Goal: Task Accomplishment & Management: Complete application form

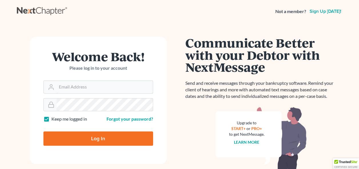
type input "kdurden@kdurdenlegal.com"
click at [95, 139] on input "Log In" at bounding box center [98, 139] width 110 height 14
type input "Thinking..."
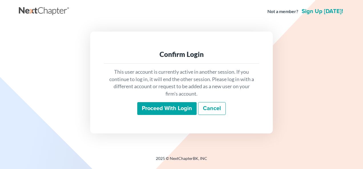
click at [156, 110] on input "Proceed with login" at bounding box center [166, 108] width 59 height 13
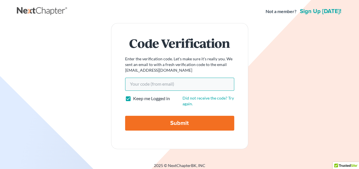
click at [178, 85] on input "Your code(from email)" at bounding box center [179, 84] width 109 height 13
paste input "caf29d"
type input "caf29d"
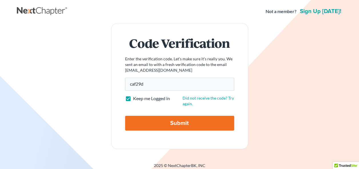
click at [177, 123] on input "Submit" at bounding box center [179, 123] width 109 height 15
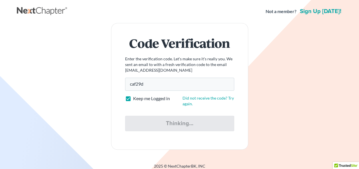
type input "Thinking..."
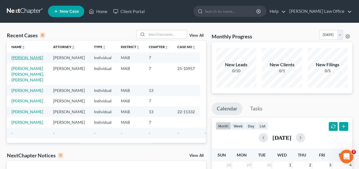
click at [24, 56] on link "[PERSON_NAME]" at bounding box center [27, 57] width 32 height 5
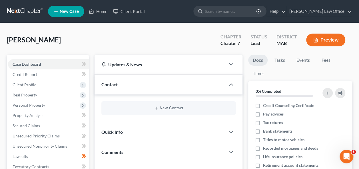
click at [358, 37] on div "[PERSON_NAME] Upgraded Chapter Chapter 7 Status Lead District MAB Preview Petit…" at bounding box center [179, 158] width 359 height 270
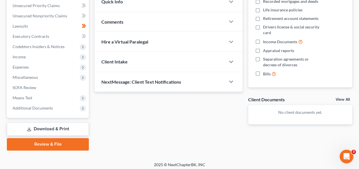
scroll to position [133, 0]
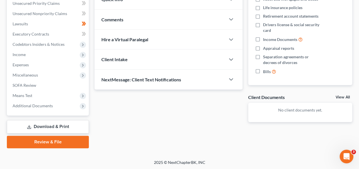
click at [64, 139] on link "Review & File" at bounding box center [48, 142] width 82 height 13
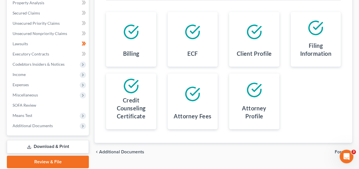
scroll to position [114, 0]
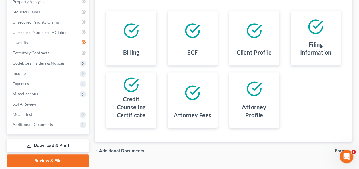
click at [59, 159] on link "Review & File" at bounding box center [48, 161] width 82 height 13
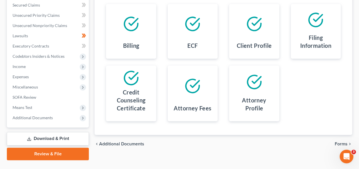
scroll to position [133, 0]
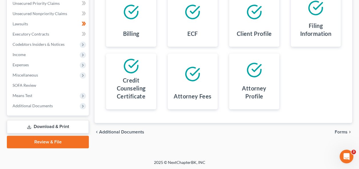
click at [50, 141] on link "Review & File" at bounding box center [48, 142] width 82 height 13
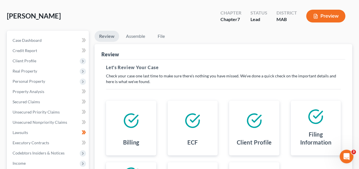
scroll to position [34, 0]
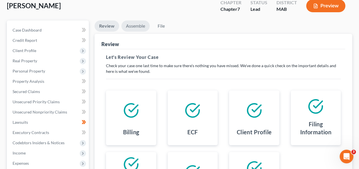
click at [130, 28] on link "Assemble" at bounding box center [135, 26] width 28 height 11
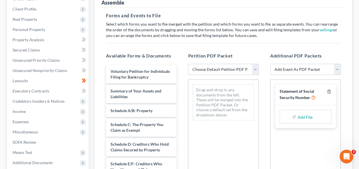
scroll to position [77, 0]
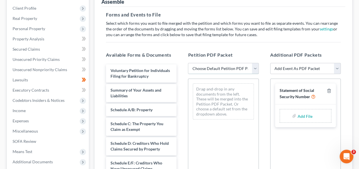
click at [212, 69] on select "Choose Default Petition PDF Packet Emergency Filing (Voluntary Petition and Cre…" at bounding box center [223, 68] width 70 height 11
select select "1"
click at [188, 63] on select "Choose Default Petition PDF Packet Emergency Filing (Voluntary Petition and Cre…" at bounding box center [223, 68] width 70 height 11
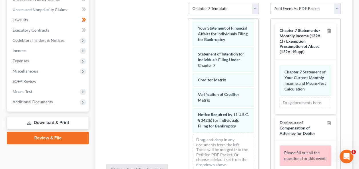
scroll to position [139, 0]
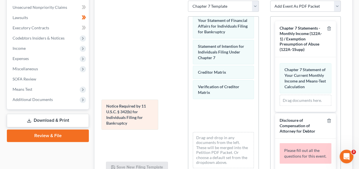
drag, startPoint x: 219, startPoint y: 112, endPoint x: 127, endPoint y: 112, distance: 92.4
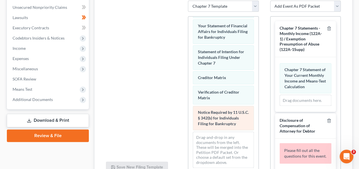
click at [211, 118] on span "Notice Required by 11 U.S.C. § 342(b) for Individuals Filing for Bankruptcy" at bounding box center [222, 118] width 51 height 16
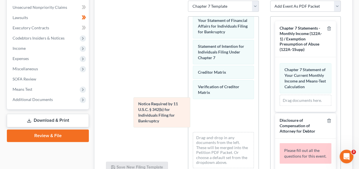
drag, startPoint x: 213, startPoint y: 110, endPoint x: 143, endPoint y: 106, distance: 70.8
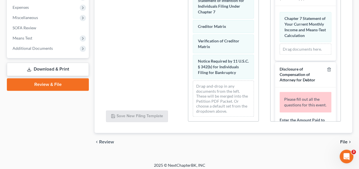
scroll to position [188, 0]
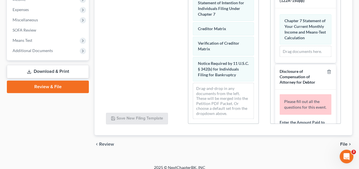
click at [298, 109] on div "Please fill out all the questions for this event." at bounding box center [305, 104] width 52 height 21
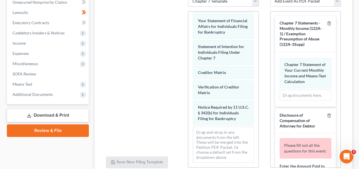
scroll to position [162, 0]
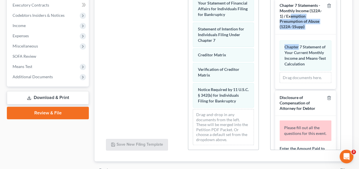
drag, startPoint x: 303, startPoint y: 16, endPoint x: 298, endPoint y: 34, distance: 18.5
click at [298, 34] on div "Chapter 7 Statements - Monthly Income (122A-1) / Exemption Presumption of Abuse…" at bounding box center [305, 43] width 61 height 91
click at [297, 16] on span "Chapter 7 Statements - Monthly Income (122A-1) / Exemption Presumption of Abuse…" at bounding box center [300, 16] width 42 height 26
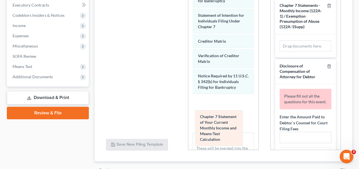
drag, startPoint x: 307, startPoint y: 57, endPoint x: 223, endPoint y: 128, distance: 109.9
click at [279, 52] on div "Chapter 7 Statement of Your Current Monthly Income and Means-Test Calculation A…" at bounding box center [305, 46] width 52 height 11
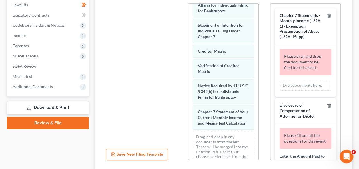
scroll to position [159, 0]
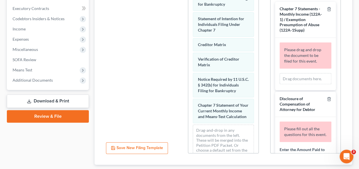
click at [300, 20] on span "Chapter 7 Statements - Monthly Income (122A-1) / Exemption Presumption of Abuse…" at bounding box center [300, 19] width 42 height 26
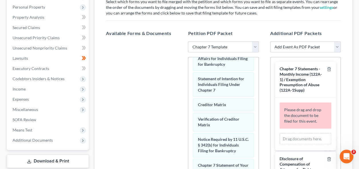
scroll to position [94, 0]
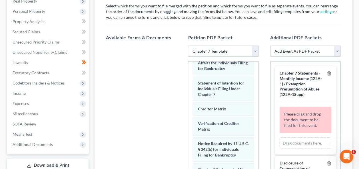
click at [291, 79] on span "Chapter 7 Statements - Monthly Income (122A-1) / Exemption Presumption of Abuse…" at bounding box center [300, 84] width 42 height 26
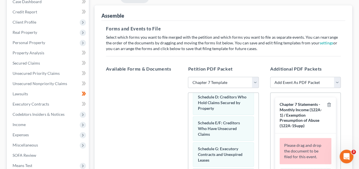
scroll to position [50, 0]
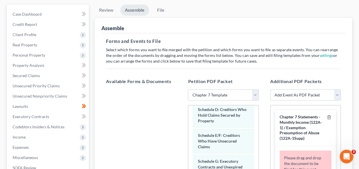
click at [296, 128] on span "Chapter 7 Statements - Monthly Income (122A-1) / Exemption Presumption of Abuse…" at bounding box center [300, 128] width 42 height 26
click at [289, 112] on div "Chapter 7 Statements - Monthly Income (122A-1) / Exemption Presumption of Abuse…" at bounding box center [305, 128] width 61 height 36
click at [341, 95] on div "Additional PDF Packets Add Event As PDF Packet Certificate of Credit Counseling…" at bounding box center [305, 170] width 82 height 193
click at [338, 94] on select "Add Event As PDF Packet Certificate of Credit Counseling Chapter 13 Calculation…" at bounding box center [305, 95] width 70 height 11
select select "4"
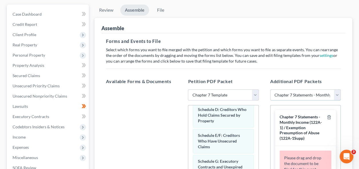
click at [270, 90] on select "Add Event As PDF Packet Certificate of Credit Counseling Chapter 13 Calculation…" at bounding box center [305, 95] width 70 height 11
select select
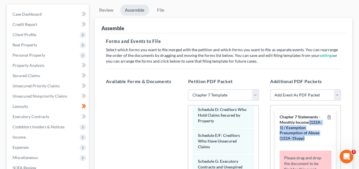
drag, startPoint x: 307, startPoint y: 139, endPoint x: 313, endPoint y: 124, distance: 16.0
click at [313, 124] on div "Chapter 7 Statements - Monthly Income (122A-1) / Exemption Presumption of Abuse…" at bounding box center [301, 128] width 45 height 27
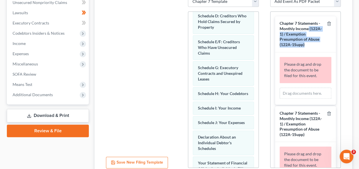
scroll to position [147, 0]
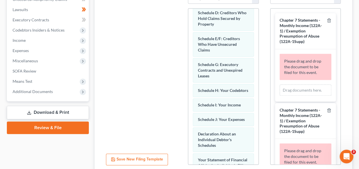
click at [343, 104] on div "Additional PDF Packets Add Event As PDF Packet Certificate of Credit Counseling…" at bounding box center [305, 73] width 82 height 193
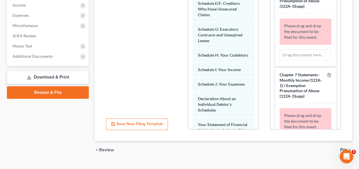
scroll to position [194, 0]
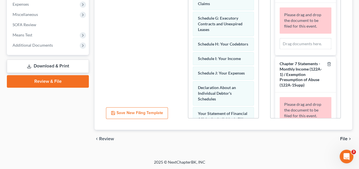
click at [343, 137] on span "File" at bounding box center [343, 139] width 7 height 5
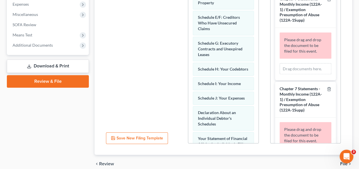
scroll to position [219, 0]
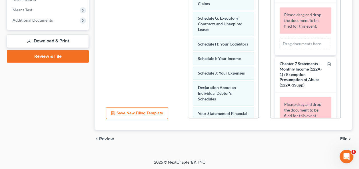
click at [345, 139] on span "File" at bounding box center [343, 139] width 7 height 5
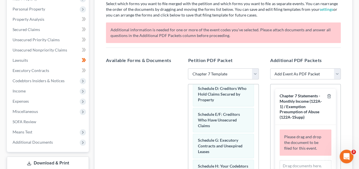
scroll to position [86, 0]
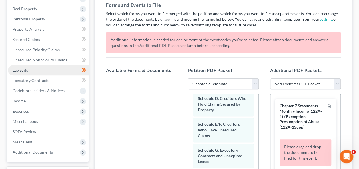
click at [70, 68] on link "Lawsuits" at bounding box center [48, 70] width 81 height 10
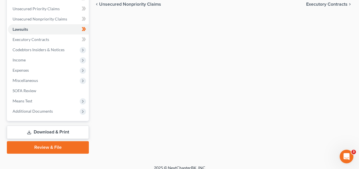
scroll to position [133, 0]
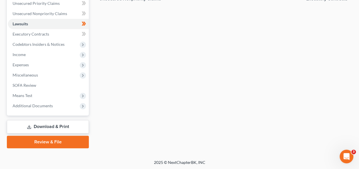
click at [62, 144] on link "Review & File" at bounding box center [48, 142] width 82 height 13
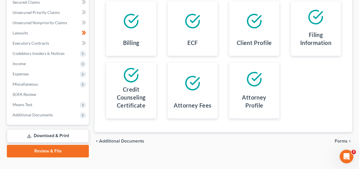
scroll to position [133, 0]
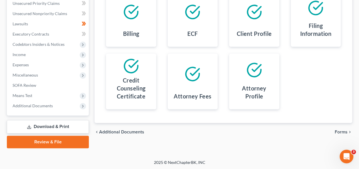
click at [338, 130] on span "Forms" at bounding box center [340, 132] width 13 height 5
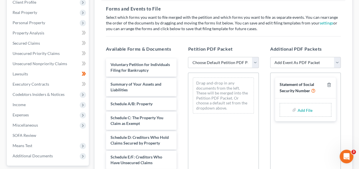
scroll to position [85, 0]
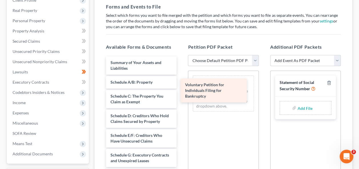
drag, startPoint x: 139, startPoint y: 65, endPoint x: 213, endPoint y: 88, distance: 77.9
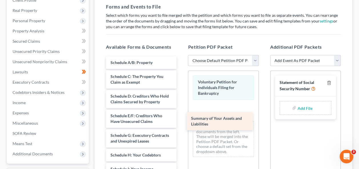
drag, startPoint x: 139, startPoint y: 67, endPoint x: 220, endPoint y: 123, distance: 98.3
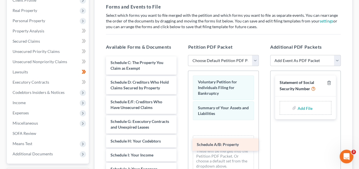
drag, startPoint x: 148, startPoint y: 58, endPoint x: 234, endPoint y: 141, distance: 119.2
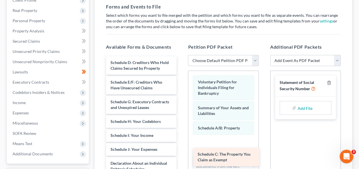
drag, startPoint x: 142, startPoint y: 66, endPoint x: 228, endPoint y: 157, distance: 124.9
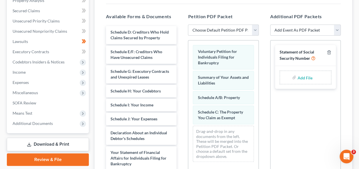
scroll to position [122, 0]
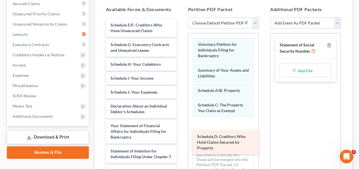
drag, startPoint x: 135, startPoint y: 29, endPoint x: 221, endPoint y: 141, distance: 141.8
click at [181, 141] on div "Schedule D: Creditors Who Hold Claims Secured by Property Schedule D: Creditors…" at bounding box center [141, 140] width 80 height 243
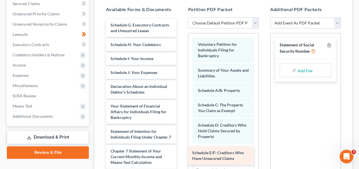
drag, startPoint x: 137, startPoint y: 24, endPoint x: 220, endPoint y: 152, distance: 151.9
click at [181, 152] on div "Schedule E/F: Creditors Who Have Unsecured Claims Schedule E/F: Creditors Who H…" at bounding box center [141, 130] width 80 height 223
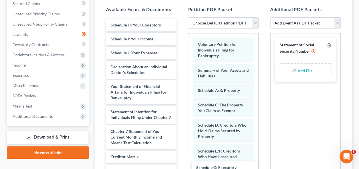
drag, startPoint x: 145, startPoint y: 32, endPoint x: 230, endPoint y: 175, distance: 167.0
click at [230, 169] on html "Home New Case Client Portal [PERSON_NAME] Law Office [EMAIL_ADDRESS][DOMAIN_NAM…" at bounding box center [179, 60] width 359 height 364
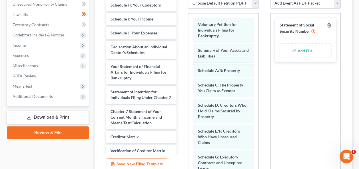
scroll to position [141, 0]
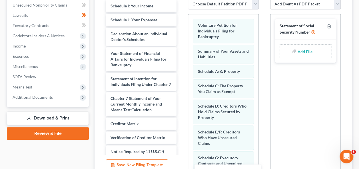
drag, startPoint x: 160, startPoint y: 6, endPoint x: 248, endPoint y: 172, distance: 187.8
click at [248, 169] on html "Home New Case Client Portal [PERSON_NAME] Law Office [EMAIL_ADDRESS][DOMAIN_NAM…" at bounding box center [179, 41] width 359 height 364
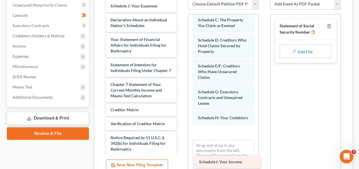
drag, startPoint x: 133, startPoint y: 7, endPoint x: 218, endPoint y: 157, distance: 172.5
click at [181, 157] on div "Schedule I: Your Income Schedule I: Your Income Schedule J: Your Expenses Decla…" at bounding box center [141, 88] width 80 height 176
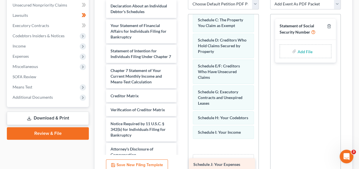
drag, startPoint x: 133, startPoint y: 7, endPoint x: 215, endPoint y: 166, distance: 179.6
click at [181, 161] on div "Schedule J: Your Expenses Schedule J: Your Expenses Declaration About an Indivi…" at bounding box center [141, 81] width 80 height 162
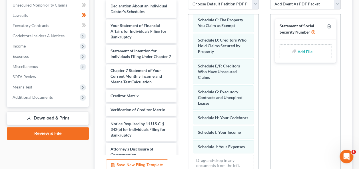
scroll to position [95, 0]
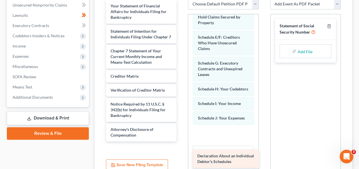
drag, startPoint x: 144, startPoint y: 15, endPoint x: 225, endPoint y: 163, distance: 168.6
click at [181, 142] on div "Declaration About an Individual Debtor's Schedules Declaration About an Individ…" at bounding box center [141, 71] width 80 height 142
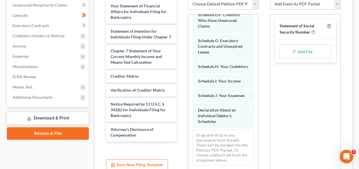
scroll to position [121, 0]
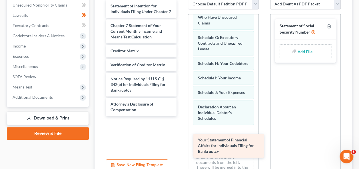
drag, startPoint x: 137, startPoint y: 10, endPoint x: 225, endPoint y: 145, distance: 160.7
click at [181, 116] on div "Your Statement of Financial Affairs for Individuals Filing for Bankruptcy Your …" at bounding box center [141, 58] width 80 height 117
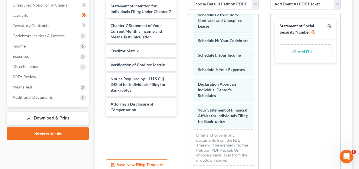
scroll to position [152, 0]
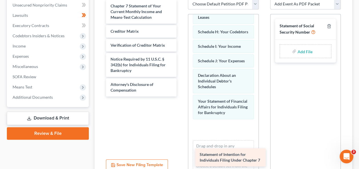
drag, startPoint x: 145, startPoint y: 8, endPoint x: 234, endPoint y: 157, distance: 173.9
click at [181, 97] on div "Statement of Intention for Individuals Filing Under Chapter 7 Statement of Inte…" at bounding box center [141, 48] width 80 height 97
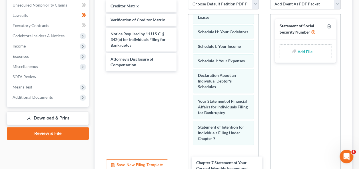
drag, startPoint x: 143, startPoint y: 14, endPoint x: 228, endPoint y: 171, distance: 179.4
click at [228, 169] on html "Home New Case Client Portal [PERSON_NAME] Law Office [EMAIL_ADDRESS][DOMAIN_NAM…" at bounding box center [179, 41] width 359 height 364
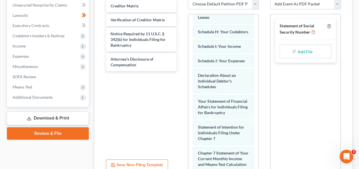
scroll to position [209, 0]
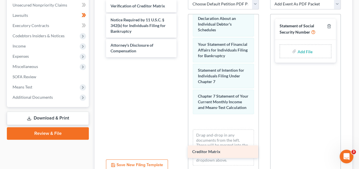
drag, startPoint x: 141, startPoint y: 7, endPoint x: 223, endPoint y: 153, distance: 167.8
click at [181, 57] on div "Creditor Matrix Creditor Matrix Verification of Creditor Matrix Notice Required…" at bounding box center [141, 29] width 80 height 58
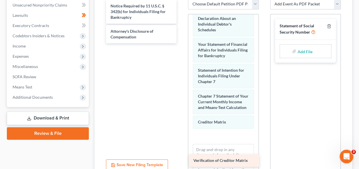
drag, startPoint x: 138, startPoint y: 5, endPoint x: 220, endPoint y: 161, distance: 176.1
click at [181, 43] on div "Verification of Creditor Matrix Verification of Creditor Matrix Notice Required…" at bounding box center [141, 22] width 80 height 44
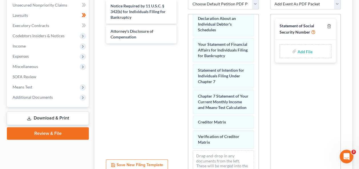
scroll to position [244, 0]
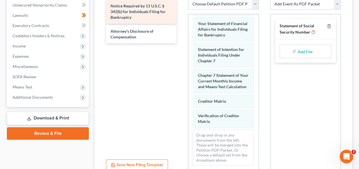
click at [125, 9] on span "Notice Required by 11 U.S.C. § 342(b) for Individuals Filing for Bankruptcy" at bounding box center [137, 11] width 55 height 16
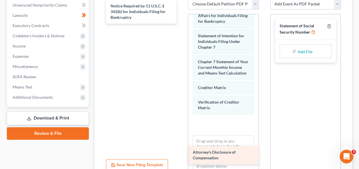
drag, startPoint x: 125, startPoint y: 36, endPoint x: 208, endPoint y: 158, distance: 146.9
click at [181, 24] on div "Attorney's Disclosure of Compensation Notice Required by 11 U.S.C. § 342(b) for…" at bounding box center [141, 12] width 80 height 24
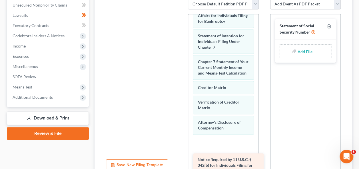
drag, startPoint x: 139, startPoint y: 13, endPoint x: 226, endPoint y: 168, distance: 177.4
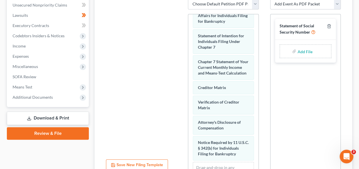
scroll to position [194, 0]
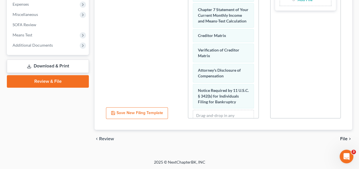
click at [344, 138] on span "File" at bounding box center [343, 139] width 7 height 5
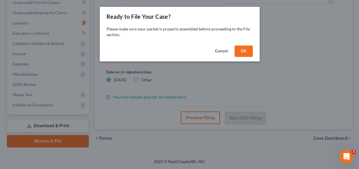
scroll to position [133, 0]
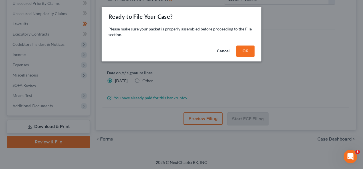
click at [246, 50] on button "OK" at bounding box center [245, 51] width 18 height 11
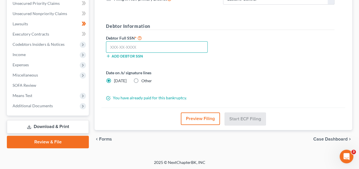
click at [181, 46] on input "text" at bounding box center [157, 46] width 102 height 11
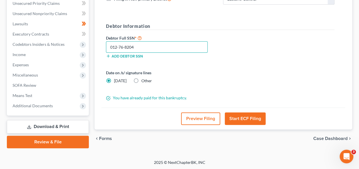
type input "012-76-8204"
click at [241, 118] on button "Start ECF Filing" at bounding box center [244, 119] width 41 height 13
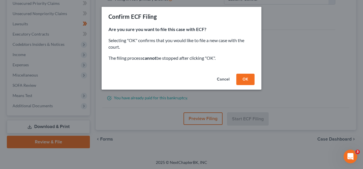
click at [244, 79] on button "OK" at bounding box center [245, 79] width 18 height 11
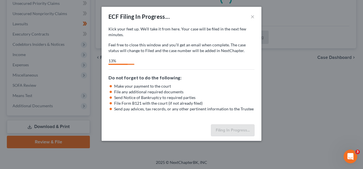
select select "2"
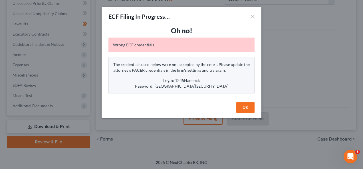
click at [243, 106] on button "OK" at bounding box center [245, 107] width 18 height 11
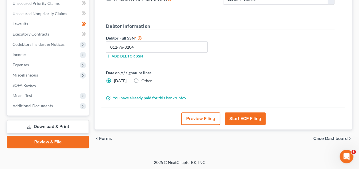
click at [243, 116] on button "Start ECF Filing" at bounding box center [244, 119] width 41 height 13
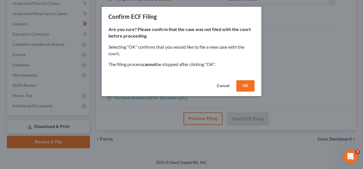
click at [244, 85] on button "OK" at bounding box center [245, 85] width 18 height 11
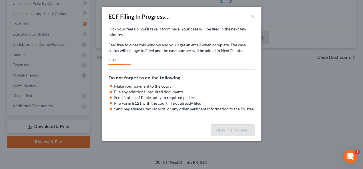
select select "2"
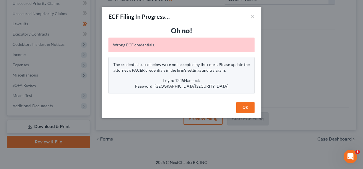
click at [242, 106] on button "OK" at bounding box center [245, 107] width 18 height 11
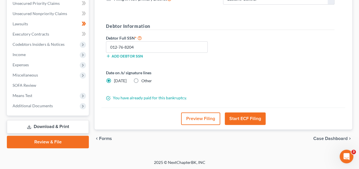
click at [106, 139] on span "Forms" at bounding box center [105, 139] width 13 height 5
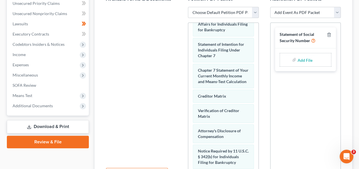
scroll to position [194, 0]
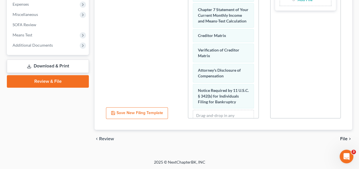
click at [68, 85] on link "Review & File" at bounding box center [48, 81] width 82 height 13
click at [102, 137] on span "Review" at bounding box center [106, 139] width 15 height 5
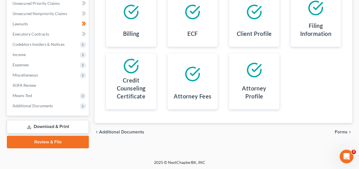
click at [192, 24] on div at bounding box center [192, 12] width 41 height 31
click at [194, 17] on icon at bounding box center [192, 11] width 13 height 13
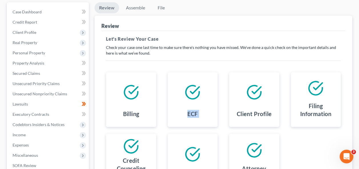
scroll to position [0, 0]
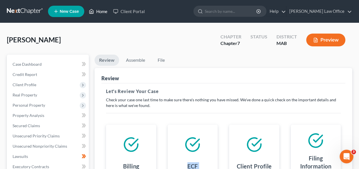
click at [99, 10] on link "Home" at bounding box center [98, 11] width 24 height 10
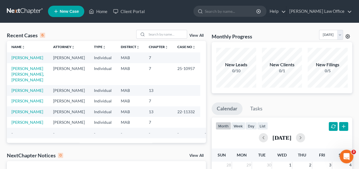
click at [347, 37] on circle at bounding box center [347, 36] width 1 height 1
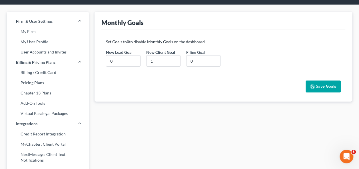
scroll to position [18, 0]
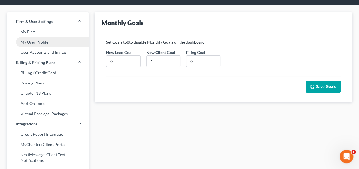
click at [24, 41] on link "My User Profile" at bounding box center [48, 42] width 82 height 10
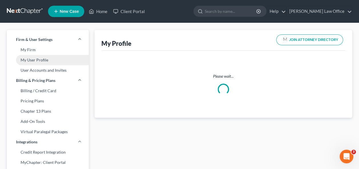
select select "22"
select select "attorney"
select select "0"
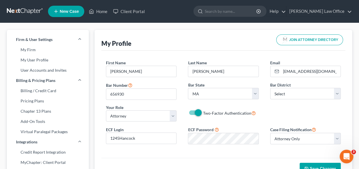
click at [203, 112] on label "Two-Factor Authentication" at bounding box center [229, 113] width 53 height 7
click at [205, 112] on input "Two-Factor Authentication" at bounding box center [207, 112] width 4 height 4
click at [203, 112] on label "Two-Factor Authentication" at bounding box center [229, 113] width 53 height 7
click at [205, 112] on input "Two-Factor Authentication" at bounding box center [207, 112] width 4 height 4
checkbox input "true"
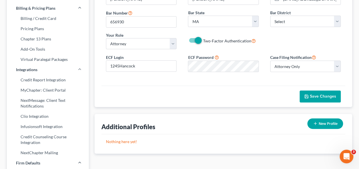
scroll to position [69, 0]
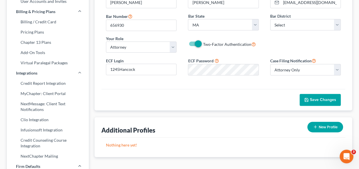
click at [322, 99] on span "Save Changes" at bounding box center [322, 100] width 26 height 5
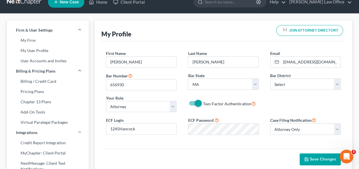
scroll to position [0, 0]
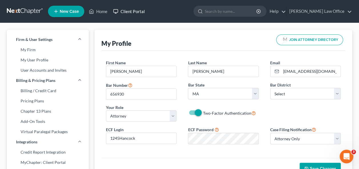
click at [123, 11] on link "Client Portal" at bounding box center [128, 11] width 37 height 10
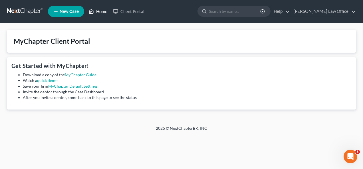
click at [103, 11] on link "Home" at bounding box center [98, 11] width 24 height 10
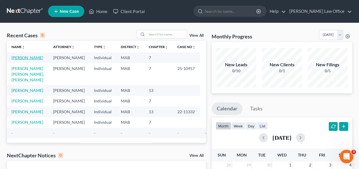
click at [27, 57] on link "[PERSON_NAME]" at bounding box center [27, 57] width 32 height 5
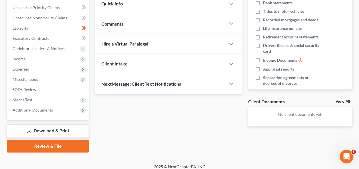
scroll to position [133, 0]
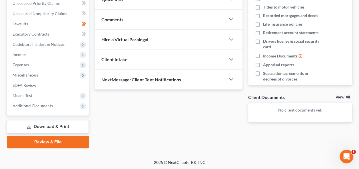
click at [53, 142] on link "Review & File" at bounding box center [48, 142] width 82 height 13
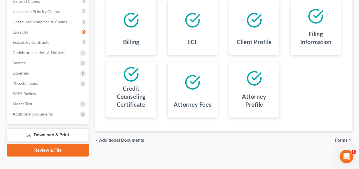
scroll to position [133, 0]
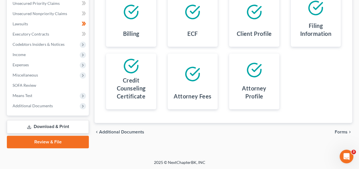
click at [340, 132] on span "Forms" at bounding box center [340, 132] width 13 height 5
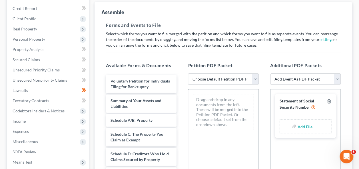
scroll to position [67, 0]
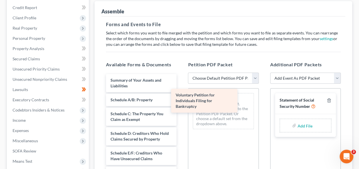
drag, startPoint x: 156, startPoint y: 82, endPoint x: 232, endPoint y: 102, distance: 78.2
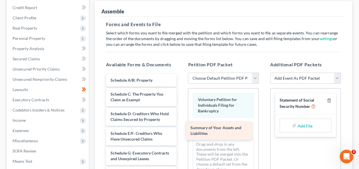
drag, startPoint x: 163, startPoint y: 83, endPoint x: 243, endPoint y: 131, distance: 93.5
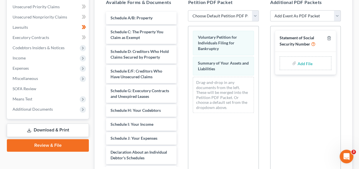
scroll to position [132, 0]
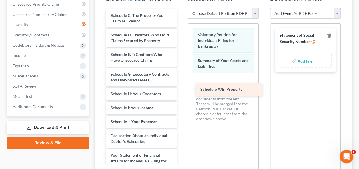
drag, startPoint x: 181, startPoint y: 47, endPoint x: 231, endPoint y: 90, distance: 65.3
click at [181, 90] on div "Schedule A/B: Property Schedule A/B: Property Schedule C: The Property You Clai…" at bounding box center [141, 150] width 80 height 282
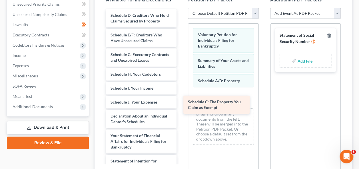
drag, startPoint x: 151, startPoint y: 17, endPoint x: 228, endPoint y: 104, distance: 116.6
click at [181, 104] on div "Schedule C: The Property You Claim as Exempt Schedule C: The Property You Claim…" at bounding box center [141, 140] width 80 height 263
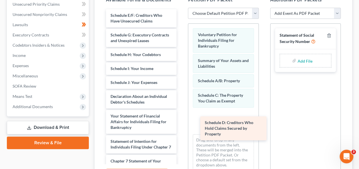
drag, startPoint x: 136, startPoint y: 24, endPoint x: 230, endPoint y: 132, distance: 143.3
click at [181, 132] on div "Schedule D: Creditors Who Hold Claims Secured by Property Schedule D: Creditors…" at bounding box center [141, 130] width 80 height 243
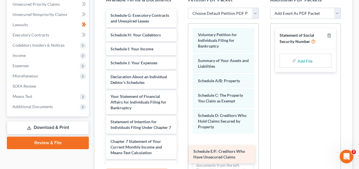
drag, startPoint x: 145, startPoint y: 18, endPoint x: 227, endPoint y: 155, distance: 159.5
click at [181, 155] on div "Schedule E/F: Creditors Who Have Unsecured Claims Schedule E/F: Creditors Who H…" at bounding box center [141, 120] width 80 height 223
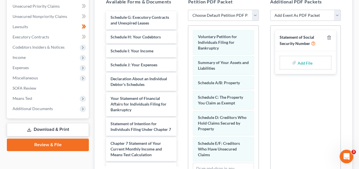
scroll to position [130, 0]
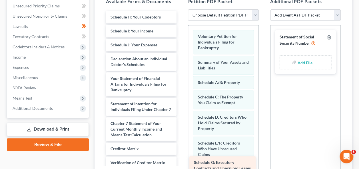
drag, startPoint x: 167, startPoint y: 52, endPoint x: 225, endPoint y: 169, distance: 130.5
click at [181, 169] on div "Schedule G: Executory Contracts and Unexpired Leases Schedule G: Executory Cont…" at bounding box center [141, 113] width 80 height 204
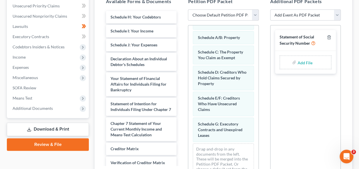
scroll to position [46, 0]
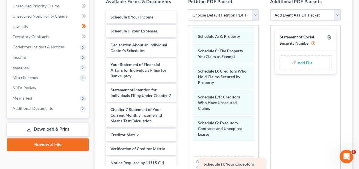
drag, startPoint x: 157, startPoint y: 44, endPoint x: 223, endPoint y: 165, distance: 138.1
click at [181, 165] on div "Schedule H: Your Codebtors Schedule H: Your Codebtors Schedule I: Your Income S…" at bounding box center [141, 106] width 80 height 190
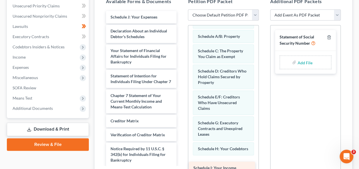
drag, startPoint x: 130, startPoint y: 17, endPoint x: 212, endPoint y: 168, distance: 172.8
click at [181, 168] on div "Schedule I: Your Income Schedule I: Your Income Schedule J: Your Expenses Decla…" at bounding box center [141, 99] width 80 height 176
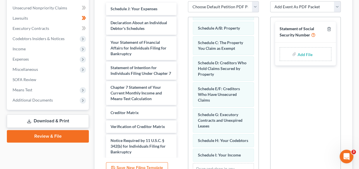
scroll to position [80, 0]
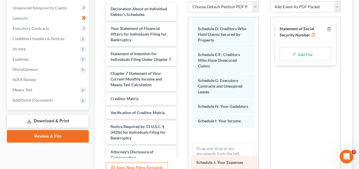
drag, startPoint x: 147, startPoint y: 8, endPoint x: 233, endPoint y: 163, distance: 176.7
click at [181, 163] on div "Schedule J: Your Expenses Schedule J: Your Expenses Declaration About an Indivi…" at bounding box center [141, 84] width 80 height 162
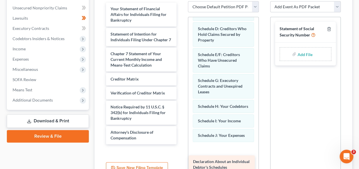
drag, startPoint x: 142, startPoint y: 10, endPoint x: 224, endPoint y: 164, distance: 174.4
click at [181, 145] on div "Declaration About an Individual Debtor's Schedules Declaration About an Individ…" at bounding box center [141, 74] width 80 height 142
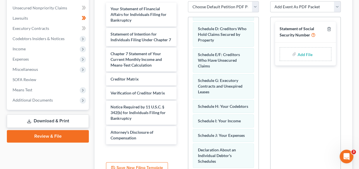
scroll to position [121, 0]
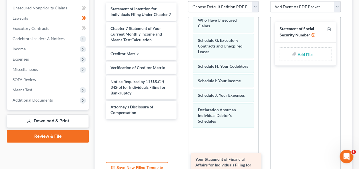
drag, startPoint x: 132, startPoint y: 7, endPoint x: 216, endPoint y: 155, distance: 170.6
click at [181, 119] on div "Your Statement of Financial Affairs for Individuals Filing for Bankruptcy Your …" at bounding box center [141, 61] width 80 height 117
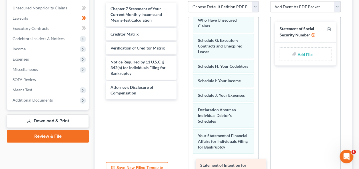
drag, startPoint x: 125, startPoint y: 14, endPoint x: 212, endPoint y: 168, distance: 177.0
click at [181, 100] on div "Statement of Intention for Individuals Filing Under Chapter 7 Statement of Inte…" at bounding box center [141, 51] width 80 height 97
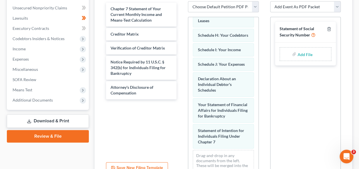
scroll to position [178, 0]
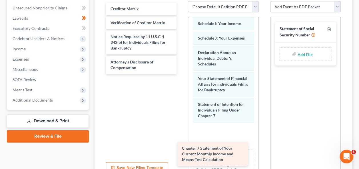
drag, startPoint x: 143, startPoint y: 15, endPoint x: 215, endPoint y: 155, distance: 156.9
click at [181, 74] on div "Chapter 7 Statement of Your Current Monthly Income and Means-Test Calculation C…" at bounding box center [141, 39] width 80 height 72
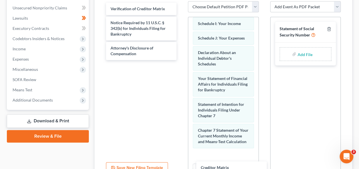
drag, startPoint x: 122, startPoint y: 10, endPoint x: 212, endPoint y: 169, distance: 183.4
click at [212, 169] on html "Home New Case Client Portal [PERSON_NAME] Law Office [EMAIL_ADDRESS][DOMAIN_NAM…" at bounding box center [179, 43] width 359 height 364
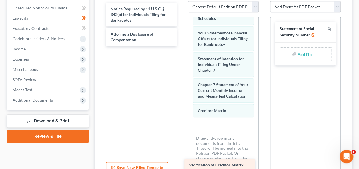
drag, startPoint x: 151, startPoint y: 8, endPoint x: 230, endPoint y: 165, distance: 175.6
click at [181, 46] on div "Verification of Creditor Matrix Verification of Creditor Matrix Notice Required…" at bounding box center [141, 25] width 80 height 44
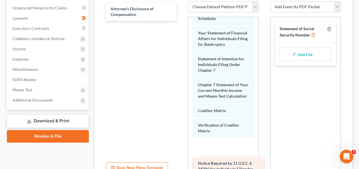
drag, startPoint x: 145, startPoint y: 13, endPoint x: 230, endPoint y: 167, distance: 175.7
click at [181, 21] on div "Notice Required by 11 U.S.C. § 342(b) for Individuals Filing for Bankruptcy Not…" at bounding box center [141, 12] width 80 height 18
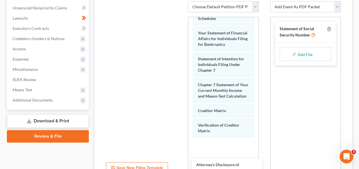
drag, startPoint x: 142, startPoint y: 17, endPoint x: 226, endPoint y: 172, distance: 176.5
click at [226, 169] on html "Home New Case Client Portal [PERSON_NAME] Law Office [EMAIL_ADDRESS][DOMAIN_NAM…" at bounding box center [179, 43] width 359 height 364
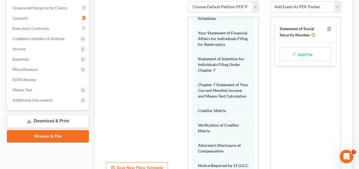
scroll to position [194, 0]
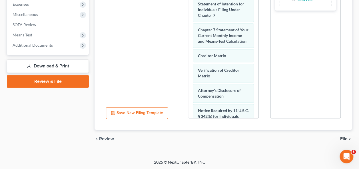
click at [345, 140] on span "File" at bounding box center [343, 139] width 7 height 5
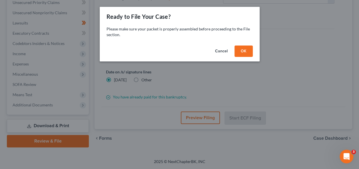
scroll to position [133, 0]
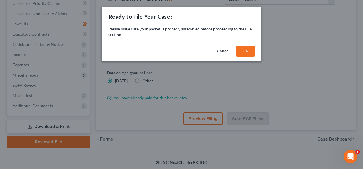
click at [246, 50] on button "OK" at bounding box center [245, 51] width 18 height 11
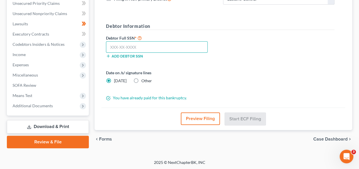
click at [137, 47] on input "text" at bounding box center [157, 46] width 102 height 11
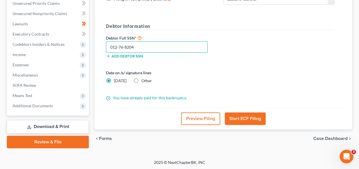
type input "012-76-8204"
click at [240, 115] on button "Start ECF Filing" at bounding box center [244, 119] width 41 height 13
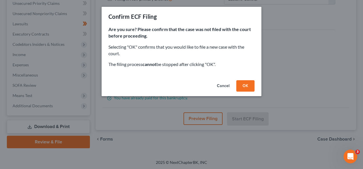
click at [245, 90] on button "OK" at bounding box center [245, 85] width 18 height 11
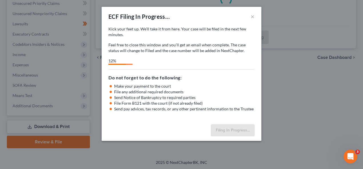
select select "2"
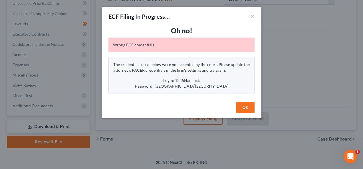
click at [247, 108] on button "OK" at bounding box center [245, 107] width 18 height 11
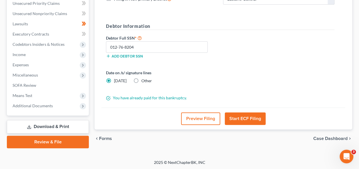
click at [334, 138] on span "Case Dashboard" at bounding box center [330, 139] width 34 height 5
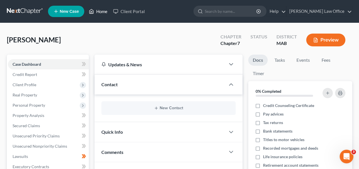
click at [100, 11] on link "Home" at bounding box center [98, 11] width 24 height 10
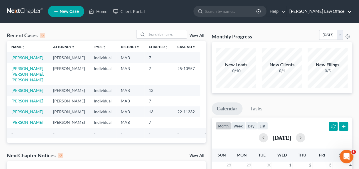
click at [338, 12] on link "[PERSON_NAME] Law Office" at bounding box center [318, 11] width 65 height 10
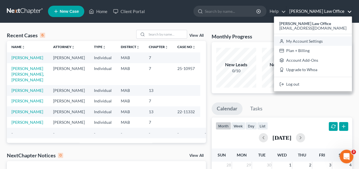
click at [321, 39] on link "My Account Settings" at bounding box center [313, 42] width 78 height 10
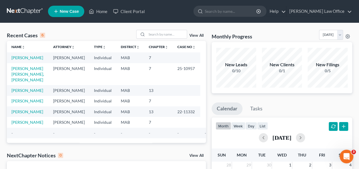
select select "39"
select select "24"
select select "22"
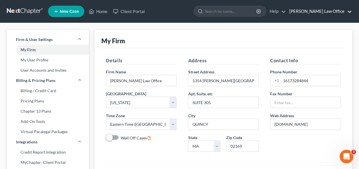
click at [350, 11] on link "[PERSON_NAME] Law Office" at bounding box center [318, 11] width 65 height 10
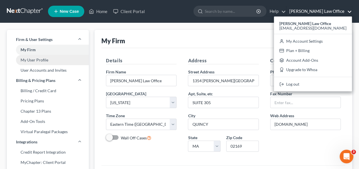
click at [47, 59] on link "My User Profile" at bounding box center [48, 60] width 82 height 10
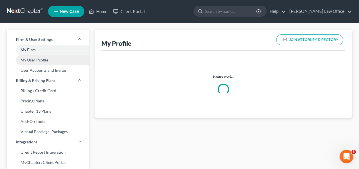
select select "22"
select select "39"
select select "attorney"
select select "0"
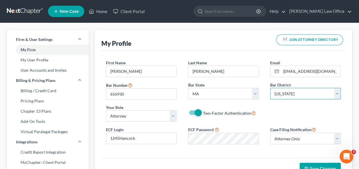
click at [338, 93] on select "Select [US_STATE] - [GEOGRAPHIC_DATA] [US_STATE] - [GEOGRAPHIC_DATA][US_STATE] …" at bounding box center [305, 93] width 70 height 11
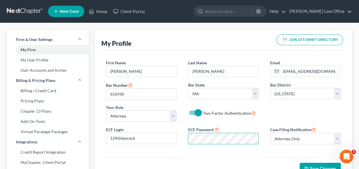
click at [177, 139] on div "ECF Login 1245Hancock ECF Password Case Filing Notification Select Attorney Onl…" at bounding box center [223, 137] width 246 height 23
click at [172, 137] on div "ECF Login 1245Hancock ECF Password Case Filing Notification Select Attorney Onl…" at bounding box center [223, 137] width 246 height 23
click at [344, 115] on div "First Name * [PERSON_NAME] Last Name * [PERSON_NAME] Email * [EMAIL_ADDRESS][DO…" at bounding box center [223, 93] width 246 height 66
click at [324, 167] on span "Save Changes" at bounding box center [322, 169] width 26 height 5
click at [100, 12] on link "Home" at bounding box center [98, 11] width 24 height 10
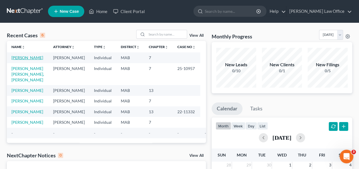
click at [21, 58] on link "[PERSON_NAME]" at bounding box center [27, 57] width 32 height 5
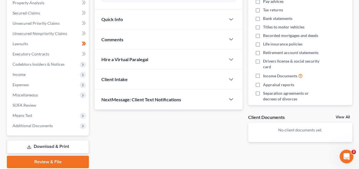
scroll to position [133, 0]
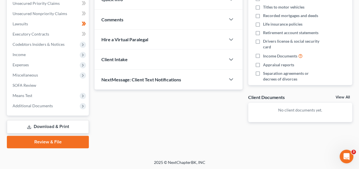
click at [39, 141] on link "Review & File" at bounding box center [48, 142] width 82 height 13
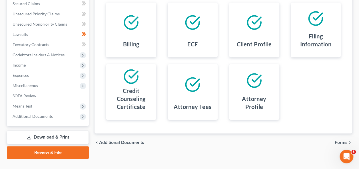
scroll to position [133, 0]
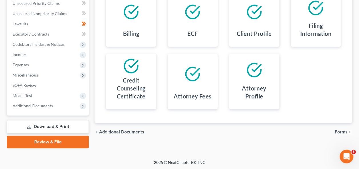
click at [341, 132] on span "Forms" at bounding box center [340, 132] width 13 height 5
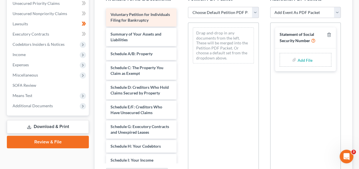
click at [144, 15] on span "Voluntary Petition for Individuals Filing for Bankruptcy" at bounding box center [139, 17] width 59 height 11
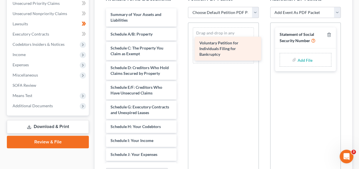
drag, startPoint x: 144, startPoint y: 15, endPoint x: 233, endPoint y: 44, distance: 93.4
click at [181, 44] on div "Voluntary Petition for Individuals Filing for Bankruptcy Voluntary Petition for…" at bounding box center [141, 166] width 80 height 316
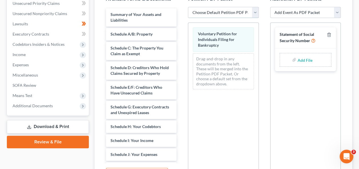
click at [254, 11] on select "Choose Default Petition PDF Packet Emergency Filing (Voluntary Petition and Cre…" at bounding box center [223, 12] width 70 height 11
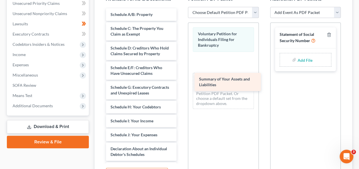
drag, startPoint x: 141, startPoint y: 15, endPoint x: 230, endPoint y: 80, distance: 109.6
click at [181, 80] on div "Summary of Your Assets and Liabilities Summary of Your Assets and Liabilities S…" at bounding box center [141, 156] width 80 height 296
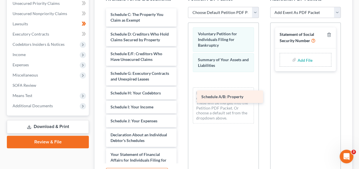
drag, startPoint x: 153, startPoint y: 16, endPoint x: 244, endPoint y: 99, distance: 122.9
click at [181, 99] on div "Schedule A/B: Property Schedule A/B: Property Schedule C: The Property You Clai…" at bounding box center [141, 149] width 80 height 282
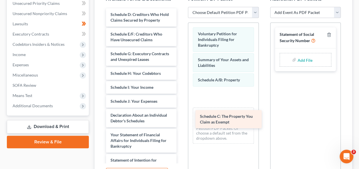
drag, startPoint x: 151, startPoint y: 11, endPoint x: 240, endPoint y: 114, distance: 136.3
click at [181, 114] on div "Schedule C: The Property You Claim as Exempt Schedule C: The Property You Claim…" at bounding box center [141, 139] width 80 height 263
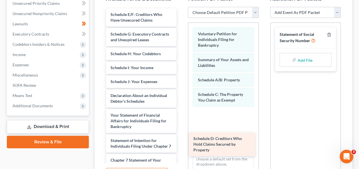
drag, startPoint x: 163, startPoint y: 26, endPoint x: 241, endPoint y: 147, distance: 144.5
click at [181, 147] on div "Schedule D: Creditors Who Hold Claims Secured by Property Schedule D: Creditors…" at bounding box center [141, 129] width 80 height 243
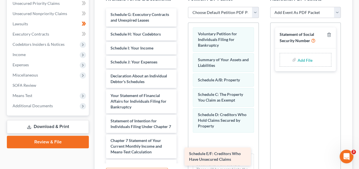
drag, startPoint x: 173, startPoint y: 44, endPoint x: 235, endPoint y: 157, distance: 128.3
click at [181, 157] on div "Schedule E/F: Creditors Who Have Unsecured Claims Schedule E/F: Creditors Who H…" at bounding box center [141, 119] width 80 height 223
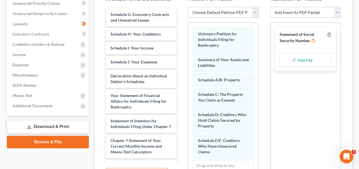
scroll to position [21, 0]
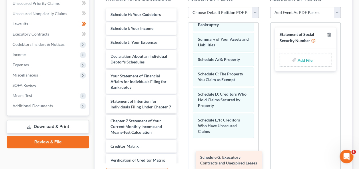
drag, startPoint x: 132, startPoint y: 15, endPoint x: 222, endPoint y: 159, distance: 169.4
click at [181, 159] on div "Schedule G: Executory Contracts and Unexpired Leases Schedule G: Executory Cont…" at bounding box center [141, 110] width 80 height 204
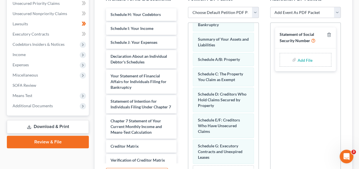
scroll to position [46, 0]
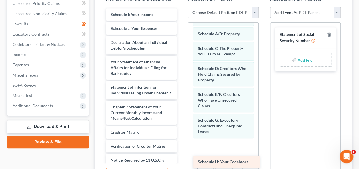
drag, startPoint x: 127, startPoint y: 12, endPoint x: 213, endPoint y: 159, distance: 171.0
click at [181, 159] on div "Schedule H: Your Codebtors Schedule H: Your Codebtors Schedule I: Your Income S…" at bounding box center [141, 103] width 80 height 190
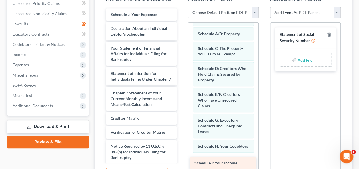
drag, startPoint x: 140, startPoint y: 14, endPoint x: 223, endPoint y: 163, distance: 170.2
click at [181, 163] on div "Schedule I: Your Income Schedule I: Your Income Schedule J: Your Expenses Decla…" at bounding box center [141, 96] width 80 height 176
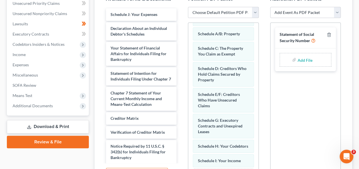
scroll to position [80, 0]
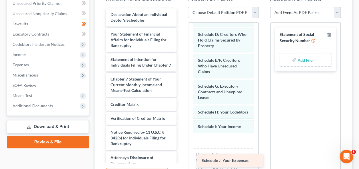
drag, startPoint x: 166, startPoint y: 30, endPoint x: 242, endPoint y: 160, distance: 150.6
click at [181, 160] on div "Schedule J: Your Expenses Schedule J: Your Expenses Declaration About an Indivi…" at bounding box center [141, 89] width 80 height 162
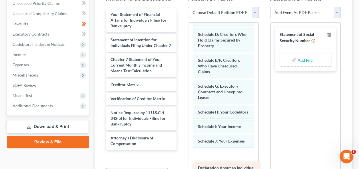
drag, startPoint x: 140, startPoint y: 13, endPoint x: 227, endPoint y: 167, distance: 176.2
click at [181, 150] on div "Declaration About an Individual Debtor's Schedules Declaration About an Individ…" at bounding box center [141, 79] width 80 height 142
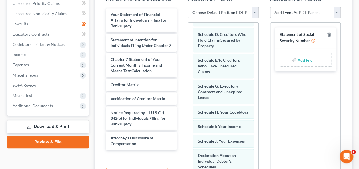
scroll to position [121, 0]
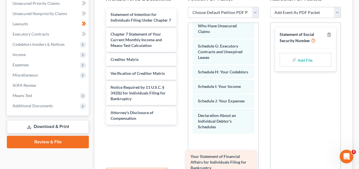
drag, startPoint x: 152, startPoint y: 21, endPoint x: 232, endPoint y: 163, distance: 163.7
click at [181, 125] on div "Your Statement of Financial Affairs for Individuals Filing for Bankruptcy Your …" at bounding box center [141, 66] width 80 height 117
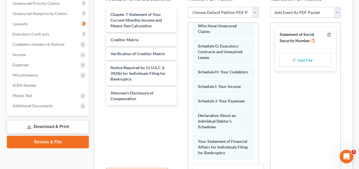
drag, startPoint x: 150, startPoint y: 16, endPoint x: 236, endPoint y: 173, distance: 179.7
click at [236, 169] on html "Home New Case Client Portal [PERSON_NAME] Law Office [EMAIL_ADDRESS][DOMAIN_NAM…" at bounding box center [179, 49] width 359 height 364
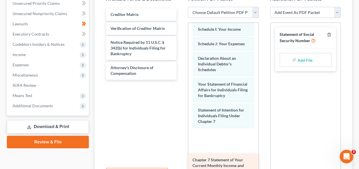
drag, startPoint x: 153, startPoint y: 20, endPoint x: 235, endPoint y: 166, distance: 167.2
click at [181, 80] on div "Chapter 7 Statement of Your Current Monthly Income and Means-Test Calculation C…" at bounding box center [141, 44] width 80 height 72
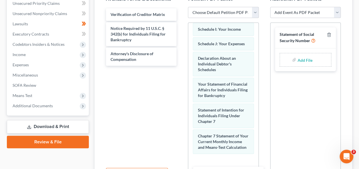
drag, startPoint x: 134, startPoint y: 14, endPoint x: 221, endPoint y: 174, distance: 181.6
click at [221, 169] on html "Home New Case Client Portal [PERSON_NAME] Law Office [EMAIL_ADDRESS][DOMAIN_NAM…" at bounding box center [179, 49] width 359 height 364
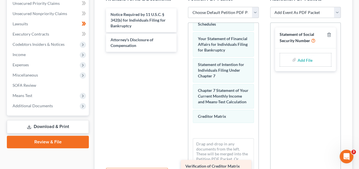
drag, startPoint x: 159, startPoint y: 13, endPoint x: 234, endPoint y: 164, distance: 168.9
click at [181, 52] on div "Verification of Creditor Matrix Verification of Creditor Matrix Notice Required…" at bounding box center [141, 30] width 80 height 44
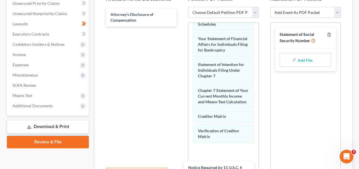
drag, startPoint x: 168, startPoint y: 47, endPoint x: 231, endPoint y: 176, distance: 143.5
click at [231, 169] on html "Home New Case Client Portal [PERSON_NAME] Law Office [EMAIL_ADDRESS][DOMAIN_NAM…" at bounding box center [179, 49] width 359 height 364
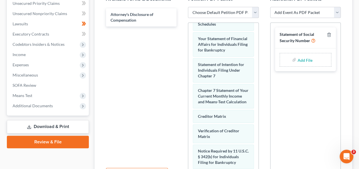
scroll to position [275, 0]
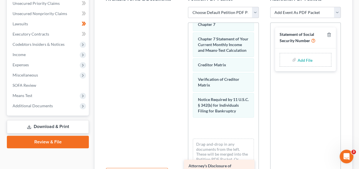
drag, startPoint x: 158, startPoint y: 13, endPoint x: 236, endPoint y: 165, distance: 171.1
click at [181, 7] on div "Attorney's Disclosure of Compensation Attorney's Disclosure of Compensation" at bounding box center [141, 7] width 80 height 0
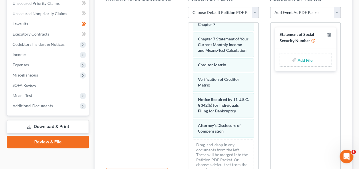
scroll to position [194, 0]
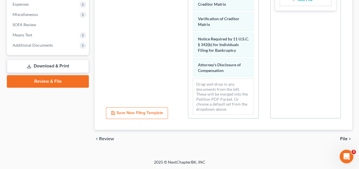
click at [345, 139] on span "File" at bounding box center [343, 139] width 7 height 5
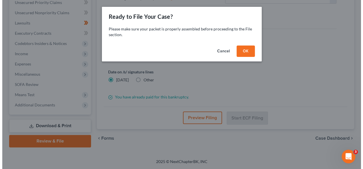
scroll to position [133, 0]
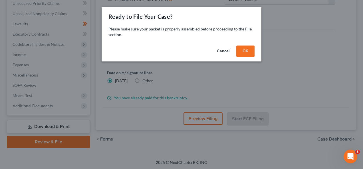
click at [246, 48] on button "OK" at bounding box center [245, 51] width 18 height 11
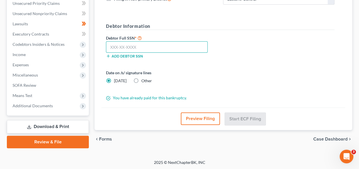
click at [114, 46] on input "text" at bounding box center [157, 46] width 102 height 11
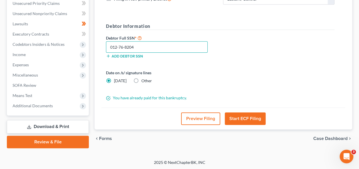
type input "012-76-8204"
click at [228, 114] on button "Start ECF Filing" at bounding box center [244, 119] width 41 height 13
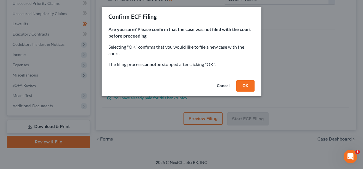
click at [247, 90] on button "OK" at bounding box center [245, 85] width 18 height 11
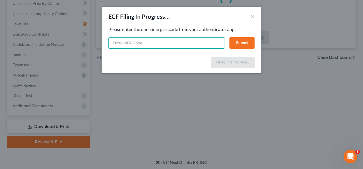
click at [169, 43] on input "text" at bounding box center [166, 42] width 116 height 11
type input "903779"
click at [240, 37] on button "Submit" at bounding box center [241, 42] width 25 height 11
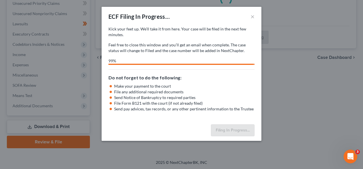
select select "2"
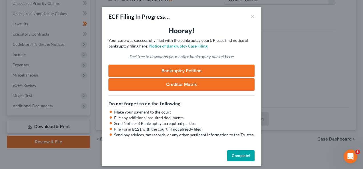
click at [197, 74] on link "Bankruptcy Petition" at bounding box center [181, 71] width 146 height 13
